Goal: Information Seeking & Learning: Learn about a topic

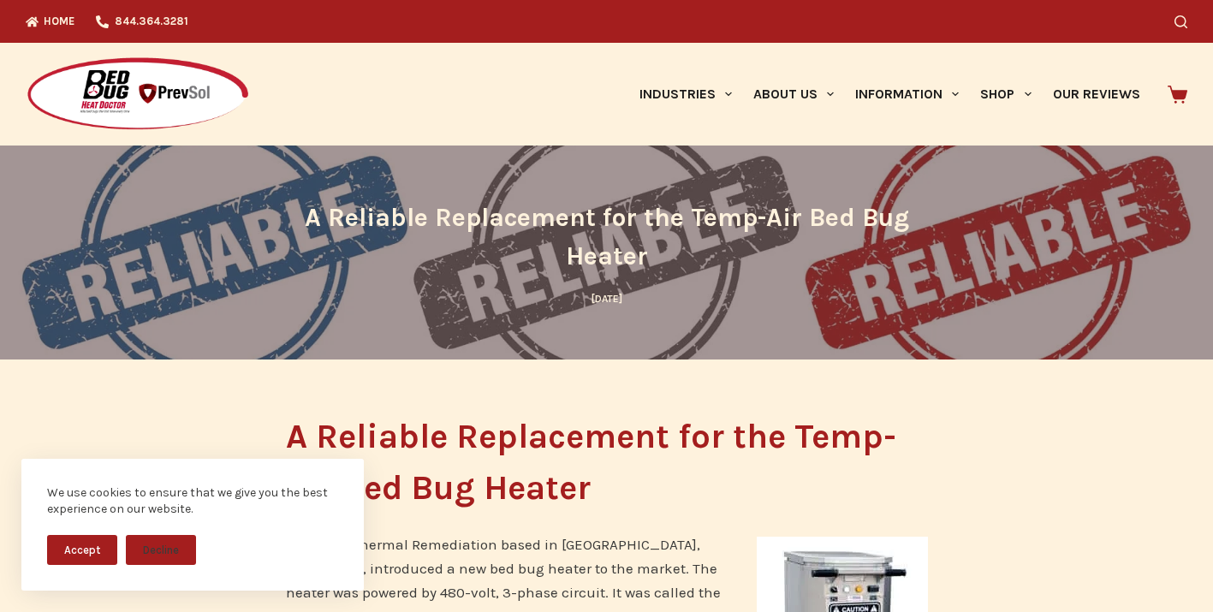
drag, startPoint x: 664, startPoint y: 323, endPoint x: 292, endPoint y: 458, distance: 396.3
click at [644, 325] on header "A Reliable Replacement for the Temp-Air Bed Bug Heater [DATE]" at bounding box center [607, 253] width 642 height 214
click at [94, 548] on button "Accept" at bounding box center [82, 550] width 70 height 30
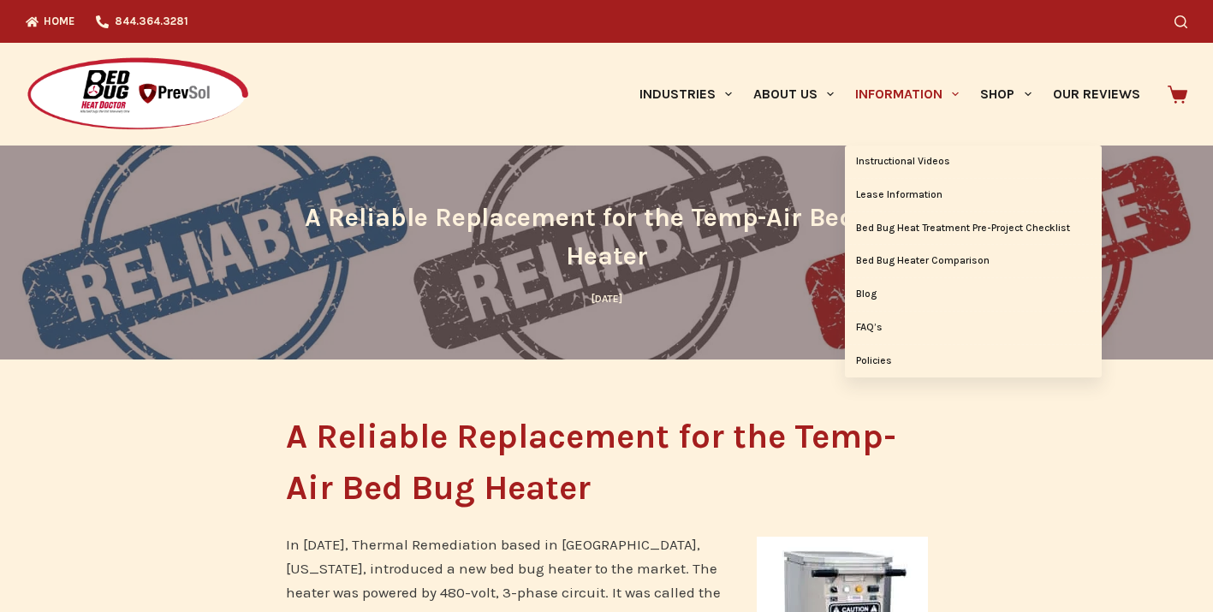
click at [867, 111] on link "Information" at bounding box center [907, 94] width 125 height 103
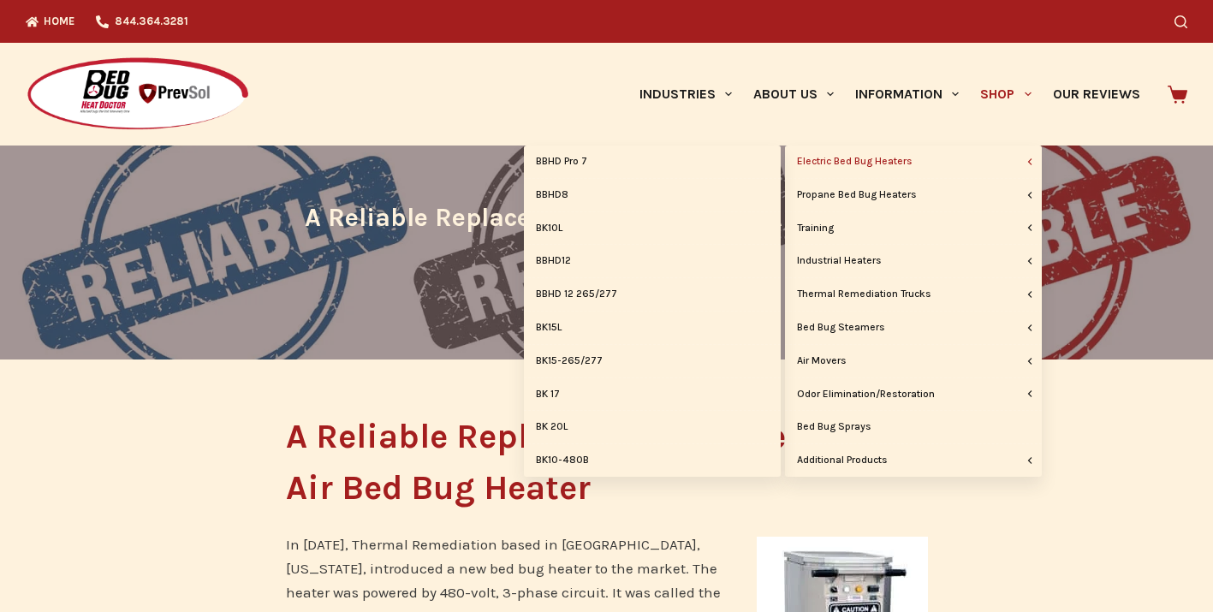
click at [896, 158] on link "Electric Bed Bug Heaters" at bounding box center [913, 162] width 257 height 33
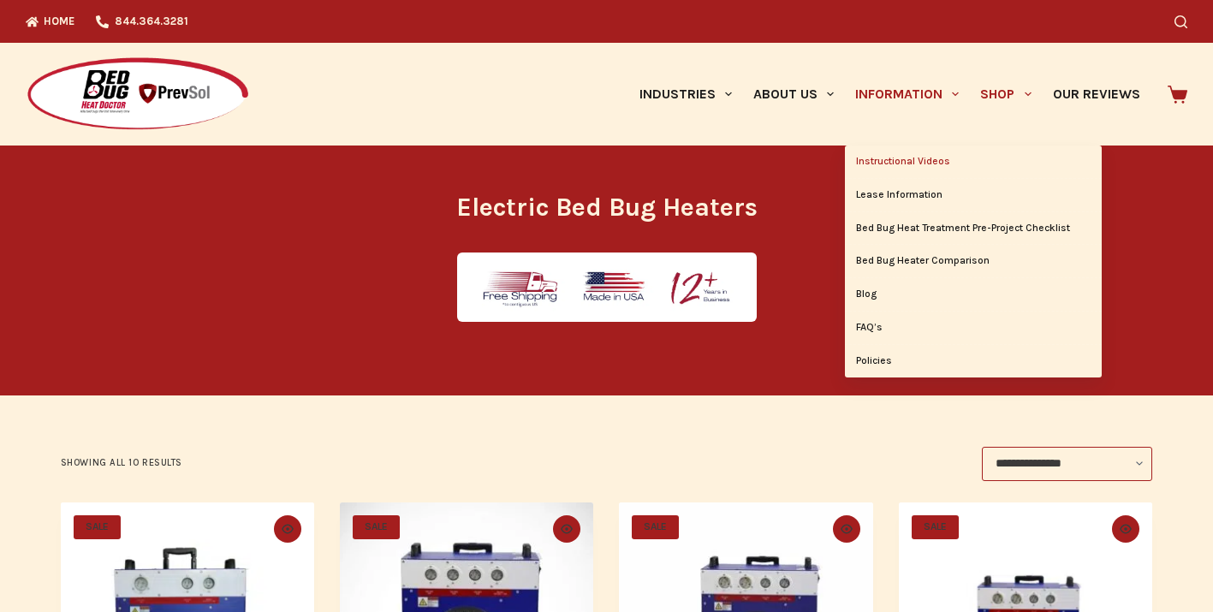
scroll to position [-1, 0]
click at [896, 151] on link "Instructional Videos" at bounding box center [973, 162] width 257 height 33
